Goal: Navigation & Orientation: Find specific page/section

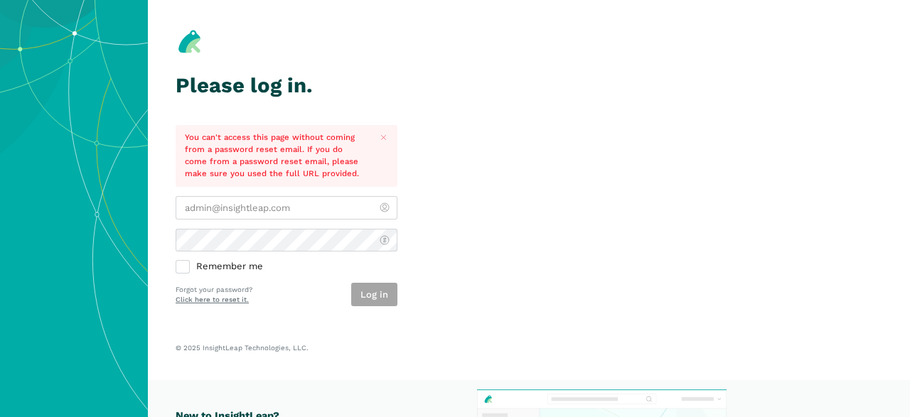
click at [296, 210] on input "email" at bounding box center [287, 207] width 222 height 23
type input "[EMAIL_ADDRESS][DOMAIN_NAME]"
click at [184, 265] on label "Remember me" at bounding box center [287, 267] width 222 height 13
click at [176, 262] on input "Remember me" at bounding box center [176, 261] width 1 height 1
checkbox input "true"
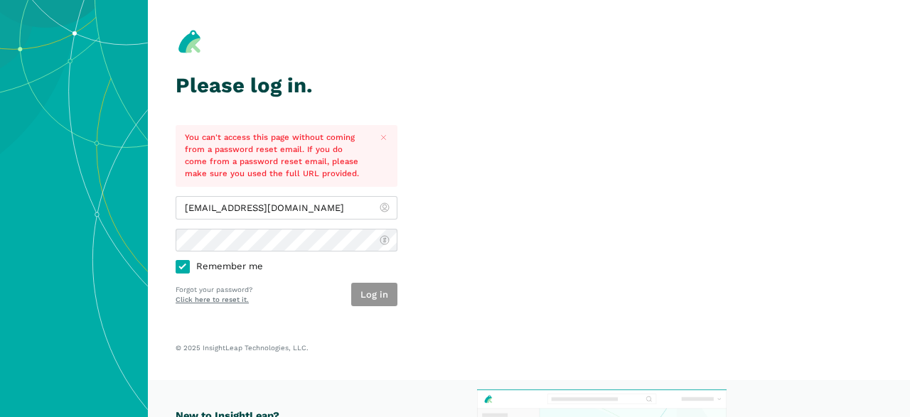
click at [374, 291] on button "Log in" at bounding box center [374, 294] width 46 height 23
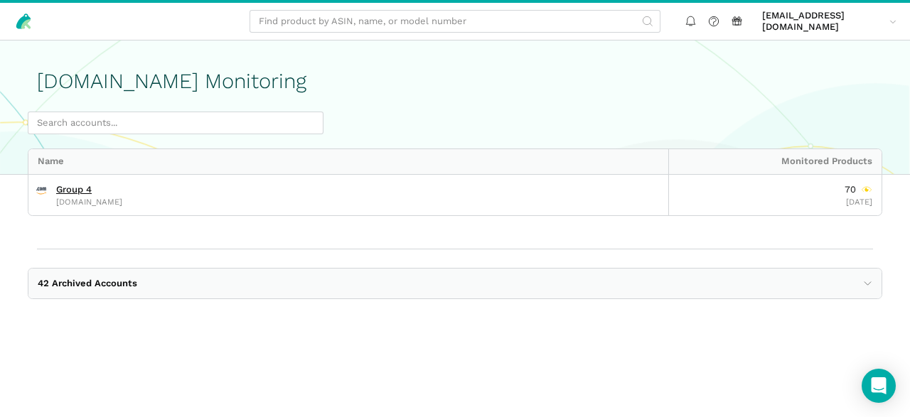
click at [264, 325] on main "Amazon.com Monitoring Name Monitored Products Group 4 amazon.com 70 09/10/2025 …" at bounding box center [455, 189] width 910 height 296
click at [883, 24] on link "kimf@mpiadvantage.com kimf@mpi...tage.com" at bounding box center [830, 22] width 144 height 28
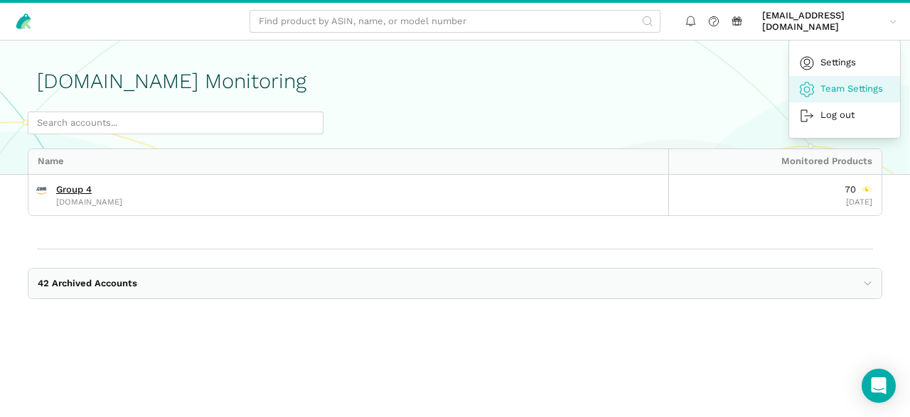
click at [855, 85] on link "Team Settings" at bounding box center [844, 89] width 111 height 26
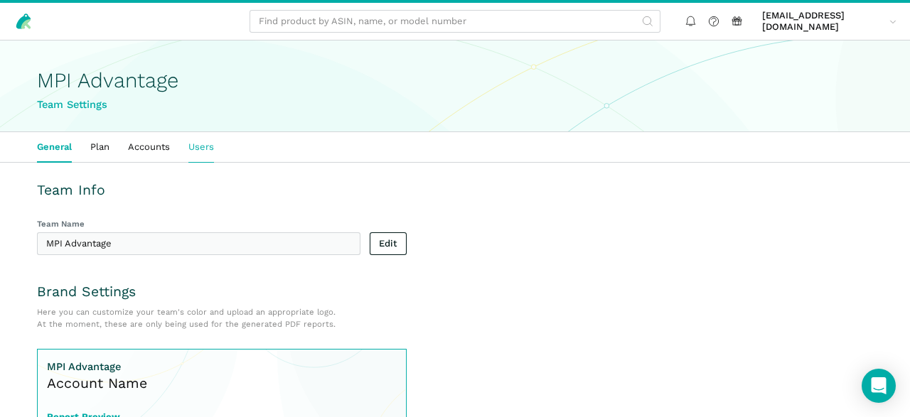
click at [213, 139] on link "Users" at bounding box center [201, 147] width 44 height 30
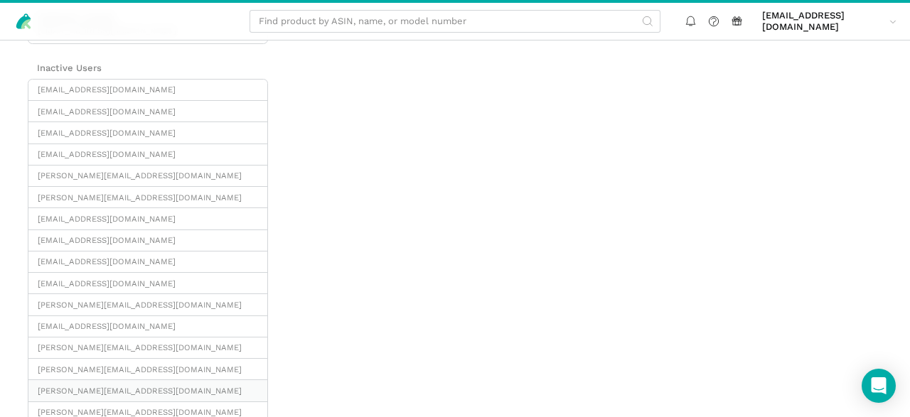
scroll to position [370, 0]
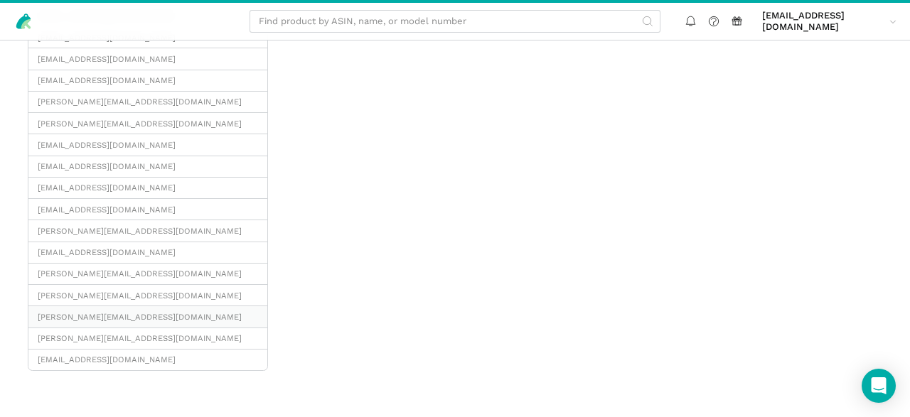
click at [83, 312] on span "[PERSON_NAME][EMAIL_ADDRESS][DOMAIN_NAME]" at bounding box center [148, 316] width 220 height 11
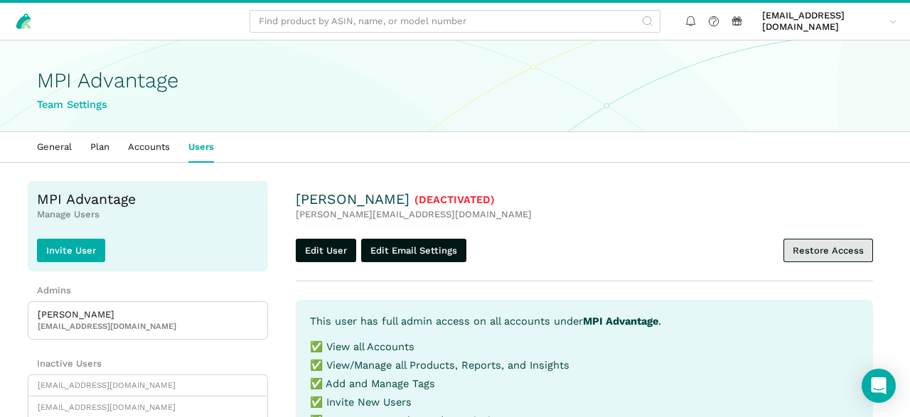
click at [832, 249] on link "Restore Access" at bounding box center [828, 250] width 90 height 23
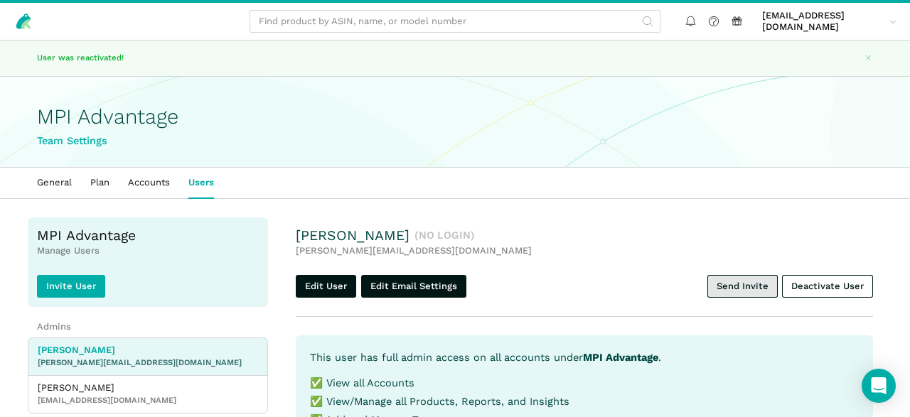
click at [746, 290] on link "Send Invite" at bounding box center [742, 286] width 70 height 23
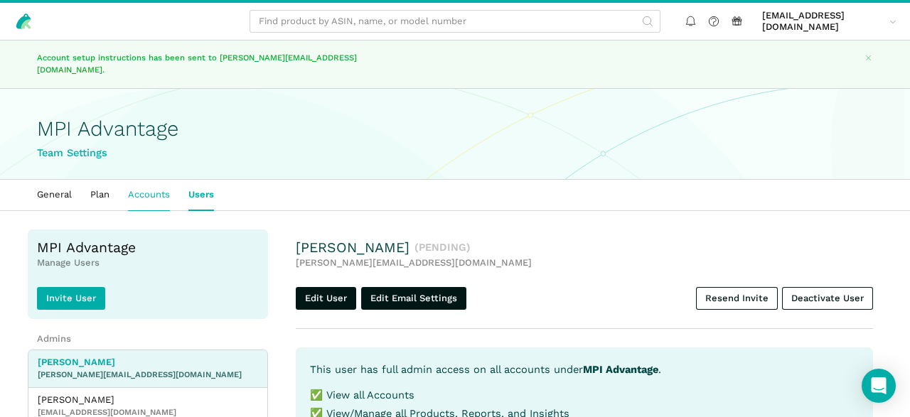
click at [134, 183] on link "Accounts" at bounding box center [149, 195] width 60 height 30
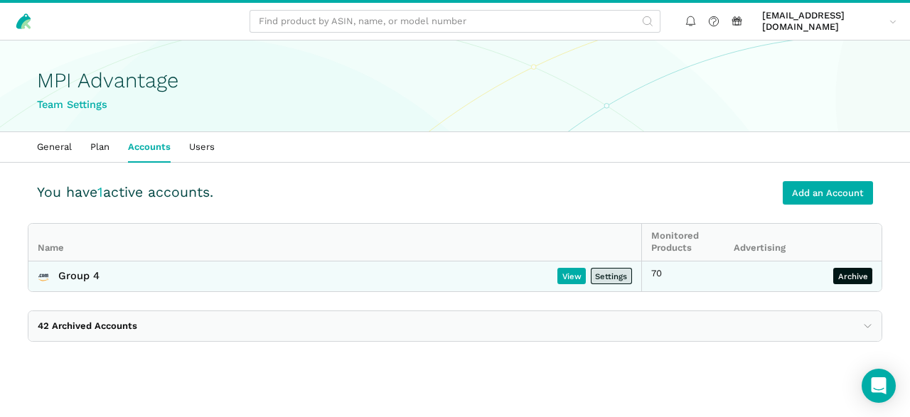
click at [615, 276] on link "Settings" at bounding box center [611, 276] width 41 height 16
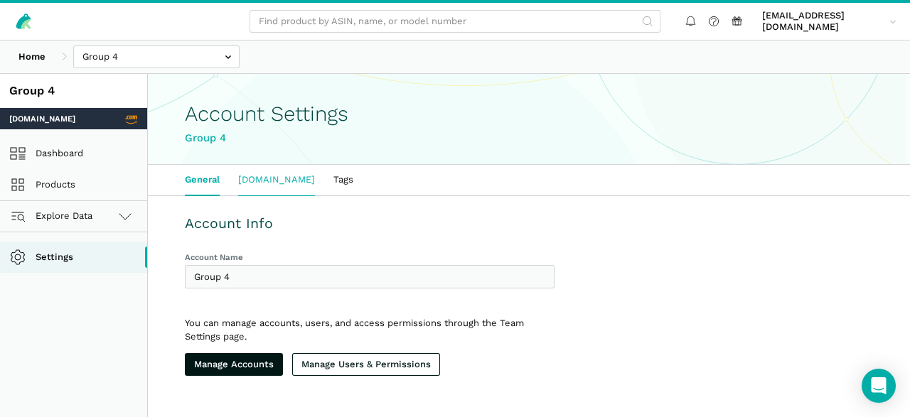
click at [272, 178] on link "[DOMAIN_NAME]" at bounding box center [276, 180] width 95 height 30
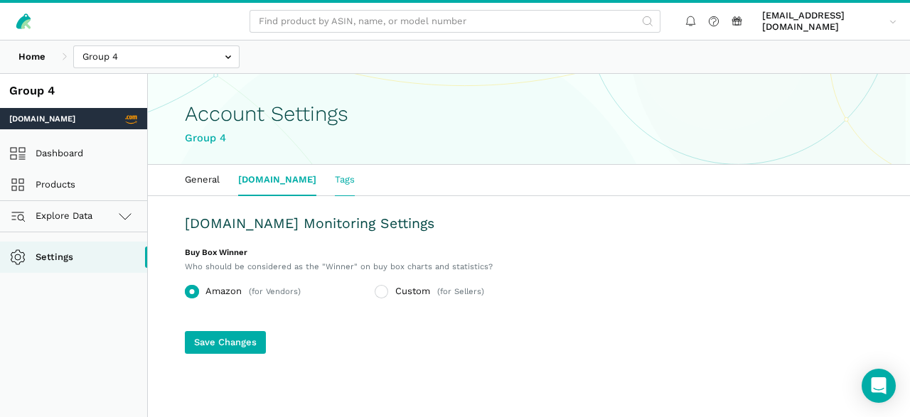
click at [326, 183] on link "Tags" at bounding box center [345, 180] width 38 height 30
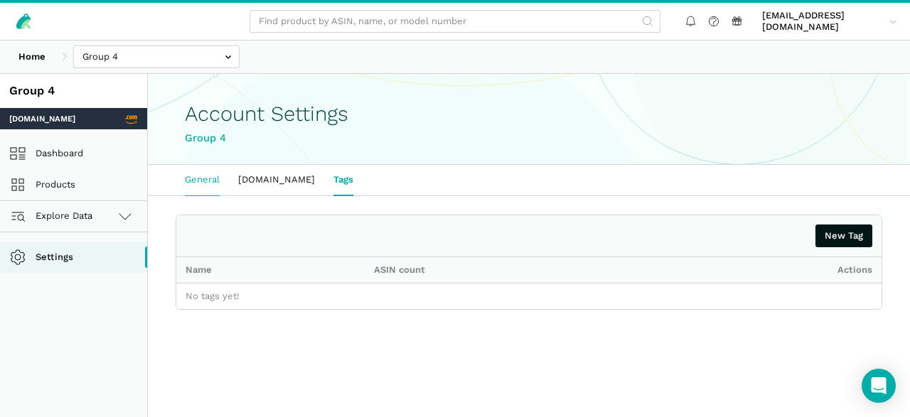
click at [208, 178] on link "General" at bounding box center [202, 180] width 53 height 30
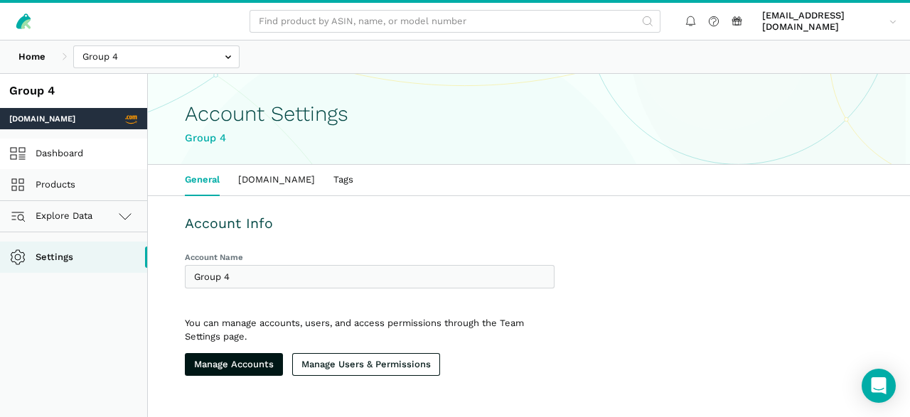
click at [117, 168] on link "Dashboard" at bounding box center [73, 154] width 147 height 31
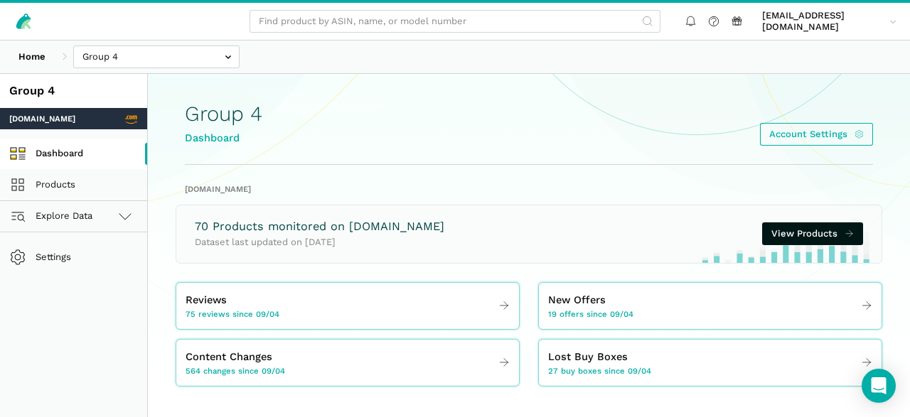
click at [82, 151] on link "Dashboard" at bounding box center [73, 154] width 147 height 31
click at [60, 188] on link "Products" at bounding box center [73, 184] width 147 height 31
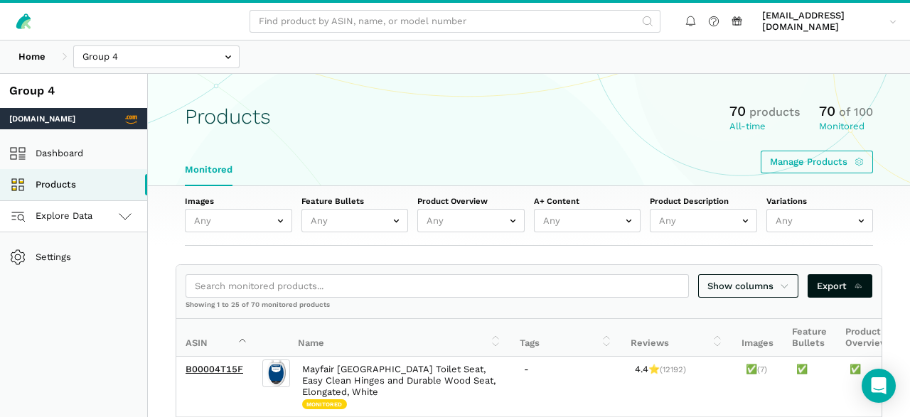
click at [114, 217] on link "Explore Data" at bounding box center [73, 216] width 147 height 31
click at [56, 243] on link "[DOMAIN_NAME]" at bounding box center [73, 247] width 147 height 31
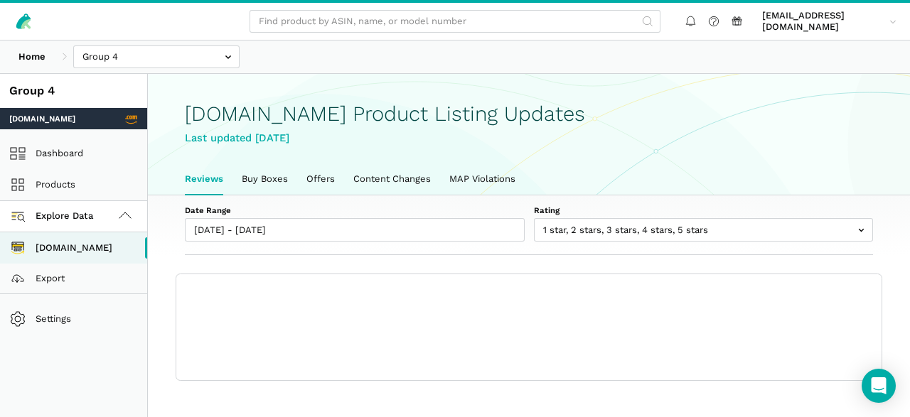
scroll to position [4, 0]
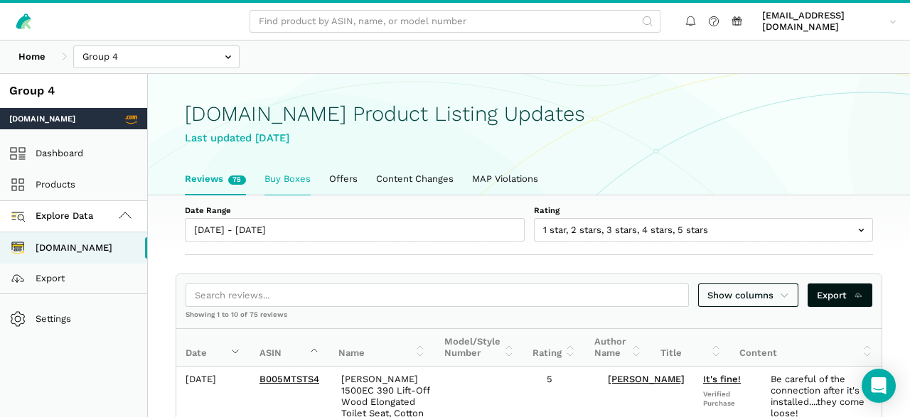
click at [289, 178] on link "Buy Boxes" at bounding box center [287, 179] width 65 height 30
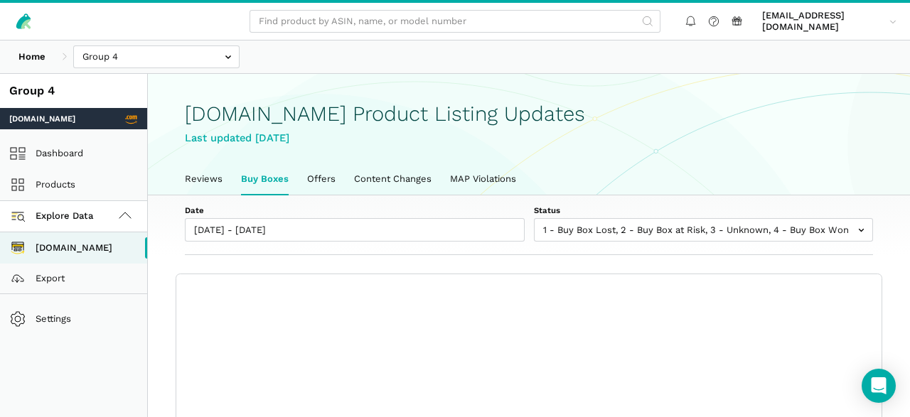
scroll to position [4, 0]
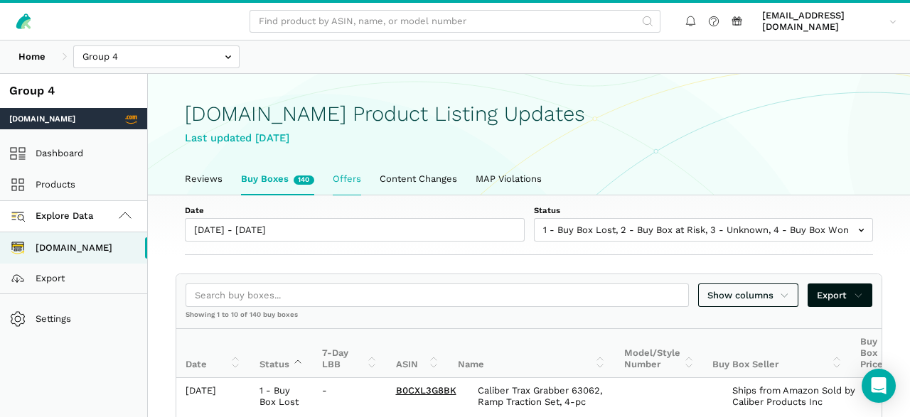
click at [353, 181] on link "Offers" at bounding box center [346, 179] width 47 height 30
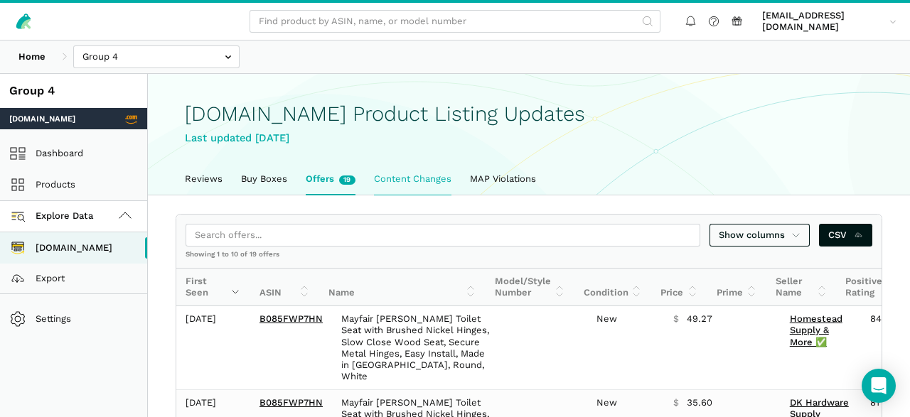
click at [410, 183] on link "Content Changes" at bounding box center [413, 179] width 96 height 30
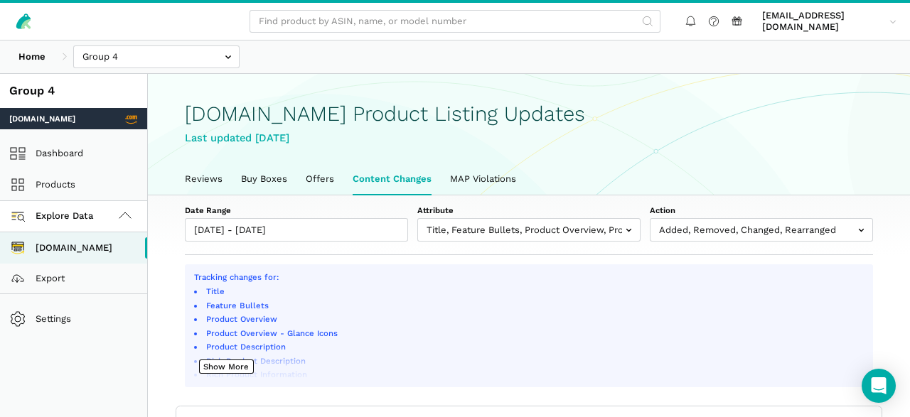
scroll to position [4, 0]
click at [507, 178] on link "MAP Violations" at bounding box center [510, 179] width 85 height 30
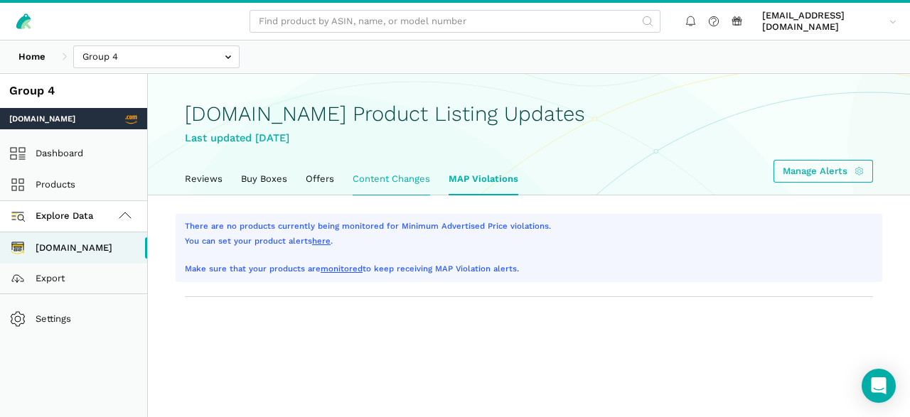
click at [404, 183] on link "Content Changes" at bounding box center [391, 179] width 96 height 30
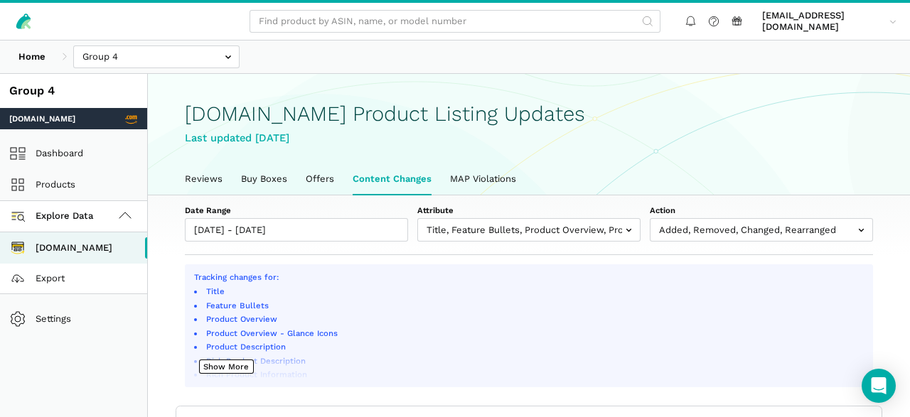
scroll to position [4, 0]
click at [48, 276] on link "Export" at bounding box center [73, 279] width 147 height 31
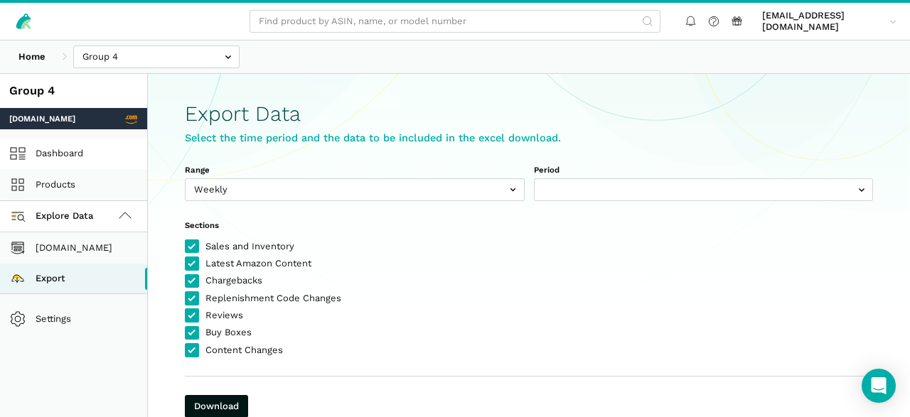
click at [61, 159] on link "Dashboard" at bounding box center [73, 154] width 147 height 31
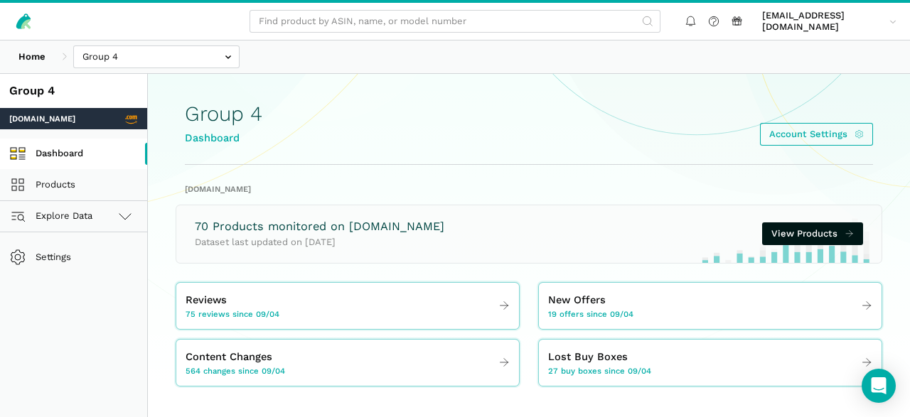
click at [50, 151] on link "Dashboard" at bounding box center [73, 154] width 147 height 31
click at [47, 178] on link "Products" at bounding box center [73, 184] width 147 height 31
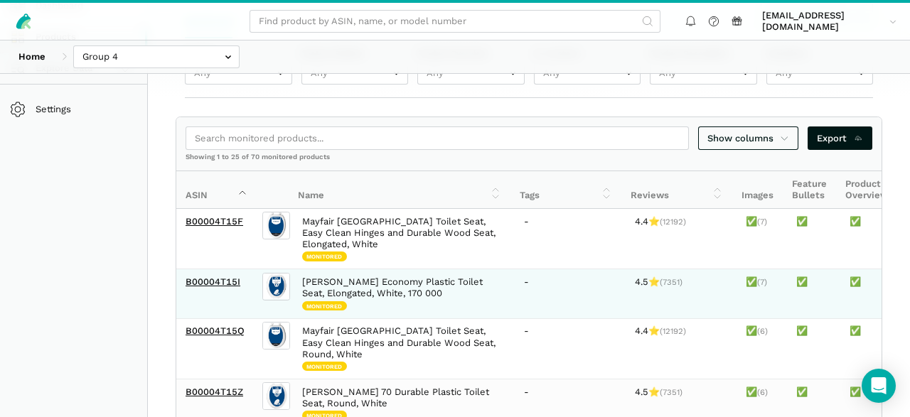
scroll to position [74, 0]
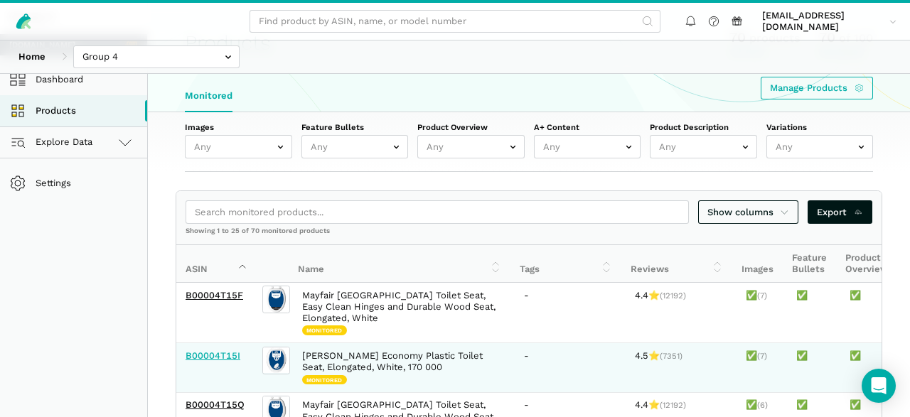
click at [211, 353] on link "B00004T15I" at bounding box center [212, 355] width 55 height 11
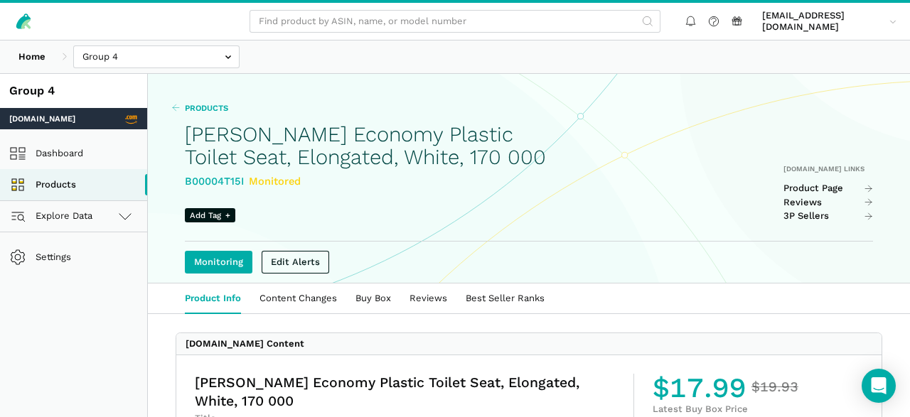
click at [178, 104] on icon at bounding box center [175, 107] width 9 height 9
